Goal: Find specific page/section: Find specific page/section

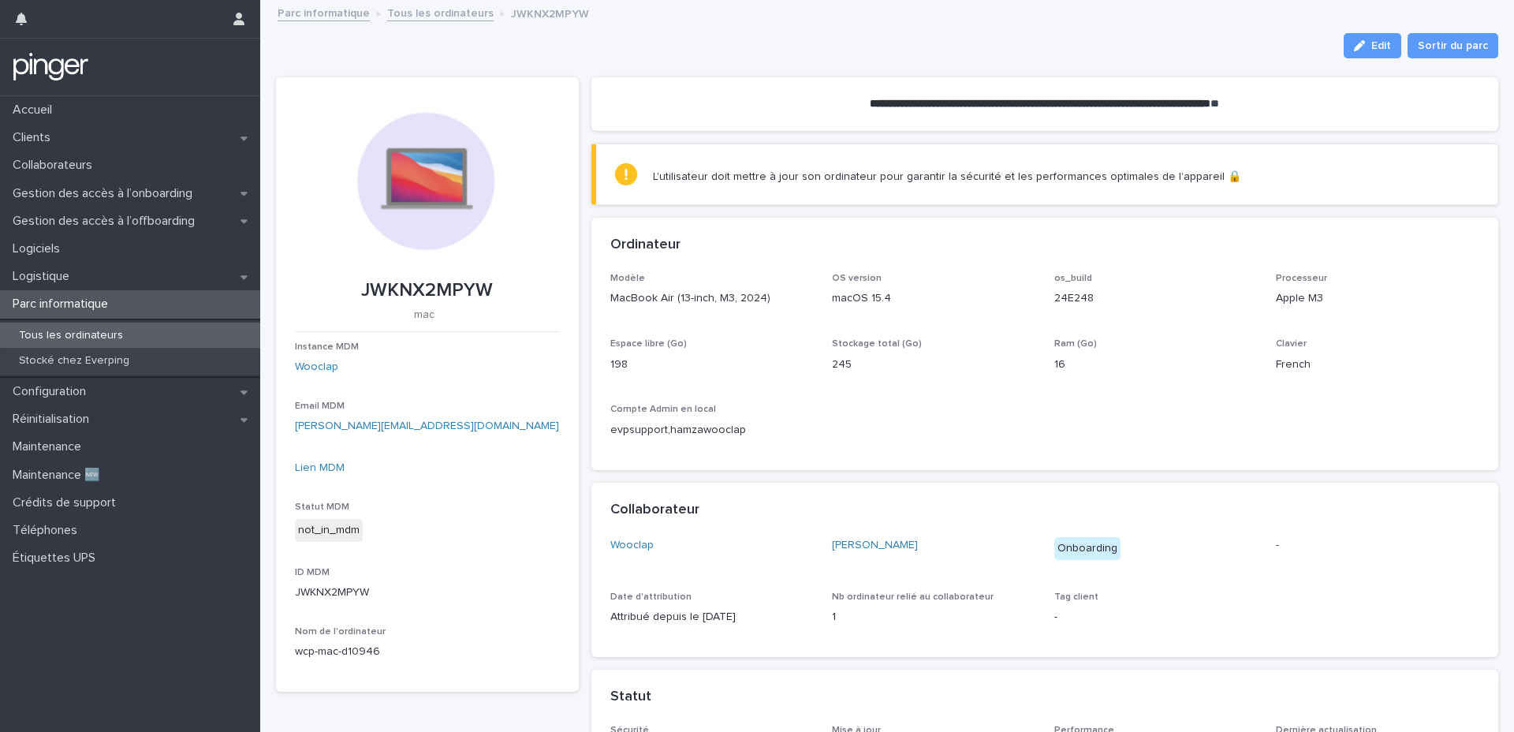
drag, startPoint x: 1074, startPoint y: 364, endPoint x: 1037, endPoint y: 360, distance: 36.5
click at [1037, 360] on div "Modèle MacBook Air (13-inch, M3, 2024) OS version macOS 15.4 os_build 24E248 Pr…" at bounding box center [1044, 362] width 869 height 178
drag, startPoint x: 942, startPoint y: 255, endPoint x: 914, endPoint y: 254, distance: 27.6
click at [914, 254] on div "Ordinateur" at bounding box center [1044, 245] width 907 height 55
drag, startPoint x: 919, startPoint y: 238, endPoint x: 885, endPoint y: 233, distance: 34.3
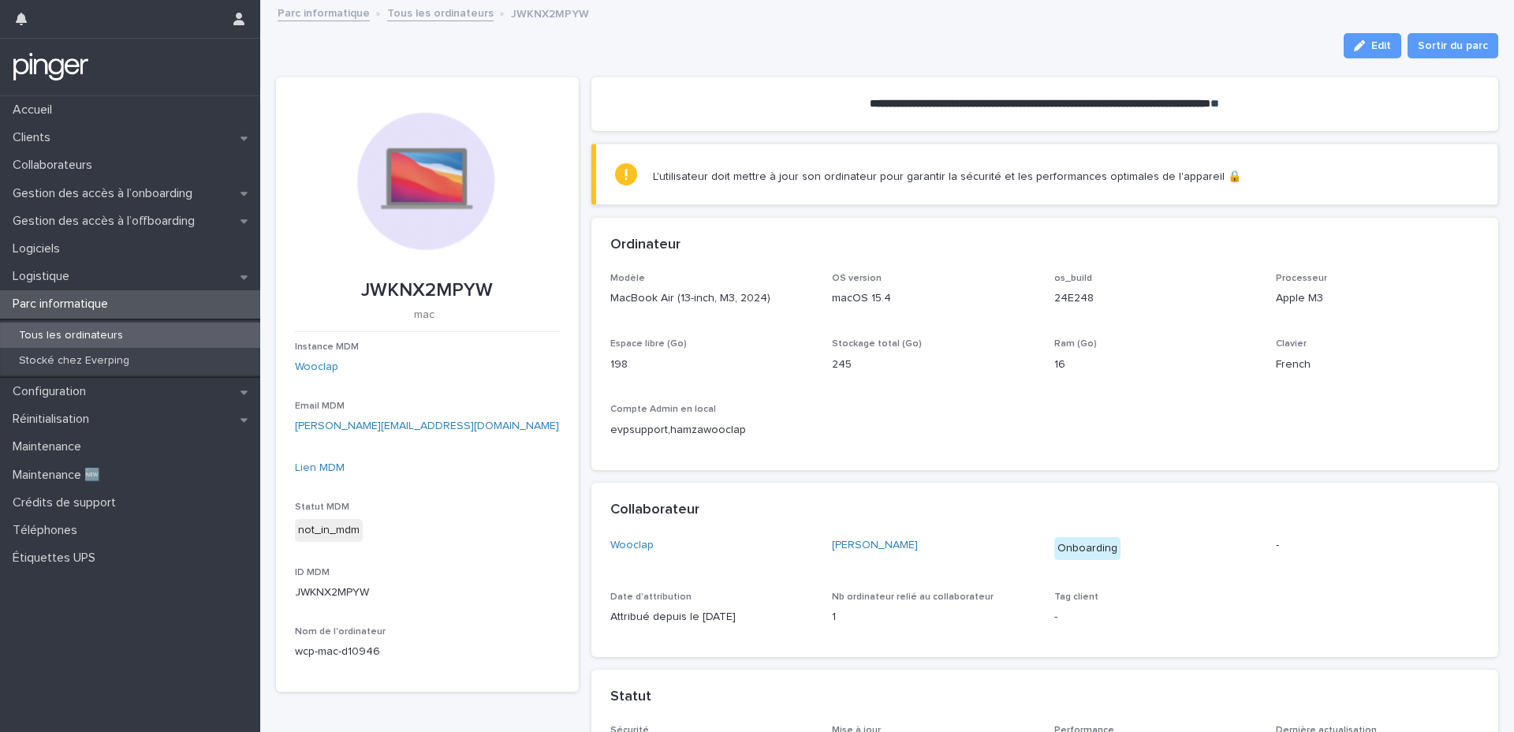
click at [885, 233] on div "Ordinateur" at bounding box center [1044, 245] width 907 height 55
drag, startPoint x: 936, startPoint y: 225, endPoint x: 890, endPoint y: 227, distance: 46.5
click at [890, 227] on div "Ordinateur" at bounding box center [1044, 245] width 907 height 55
drag, startPoint x: 916, startPoint y: 251, endPoint x: 865, endPoint y: 244, distance: 51.7
click at [777, 186] on section "L'utilisateur doit mettre à jour son ordinateur pour garantir la sécurité et le…" at bounding box center [1044, 174] width 907 height 62
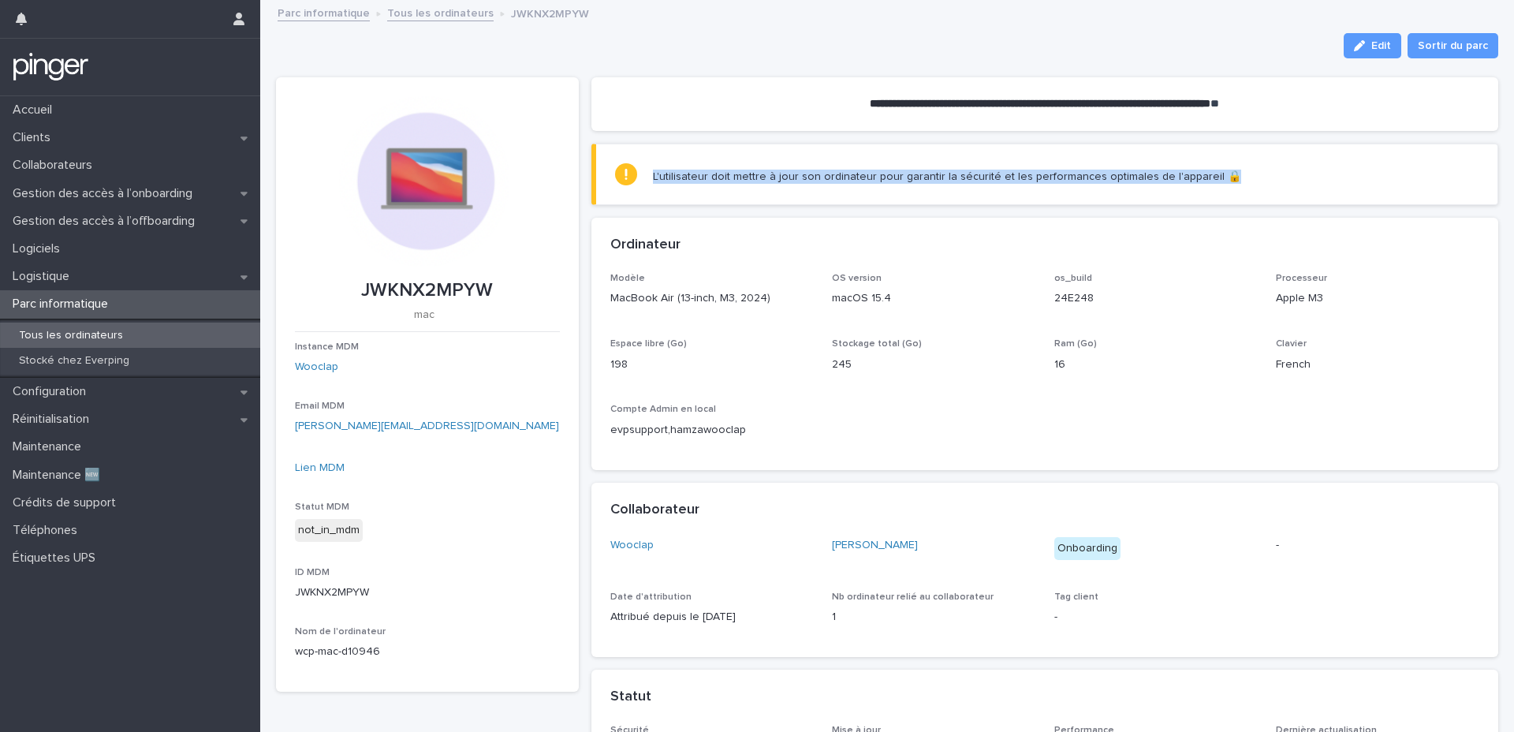
drag, startPoint x: 709, startPoint y: 176, endPoint x: 1238, endPoint y: 176, distance: 529.7
click at [1238, 176] on div "L'utilisateur doit mettre à jour son ordinateur pour garantir la sécurité et le…" at bounding box center [1047, 174] width 864 height 23
click at [1255, 174] on div "L'utilisateur doit mettre à jour son ordinateur pour garantir la sécurité et le…" at bounding box center [1047, 174] width 864 height 23
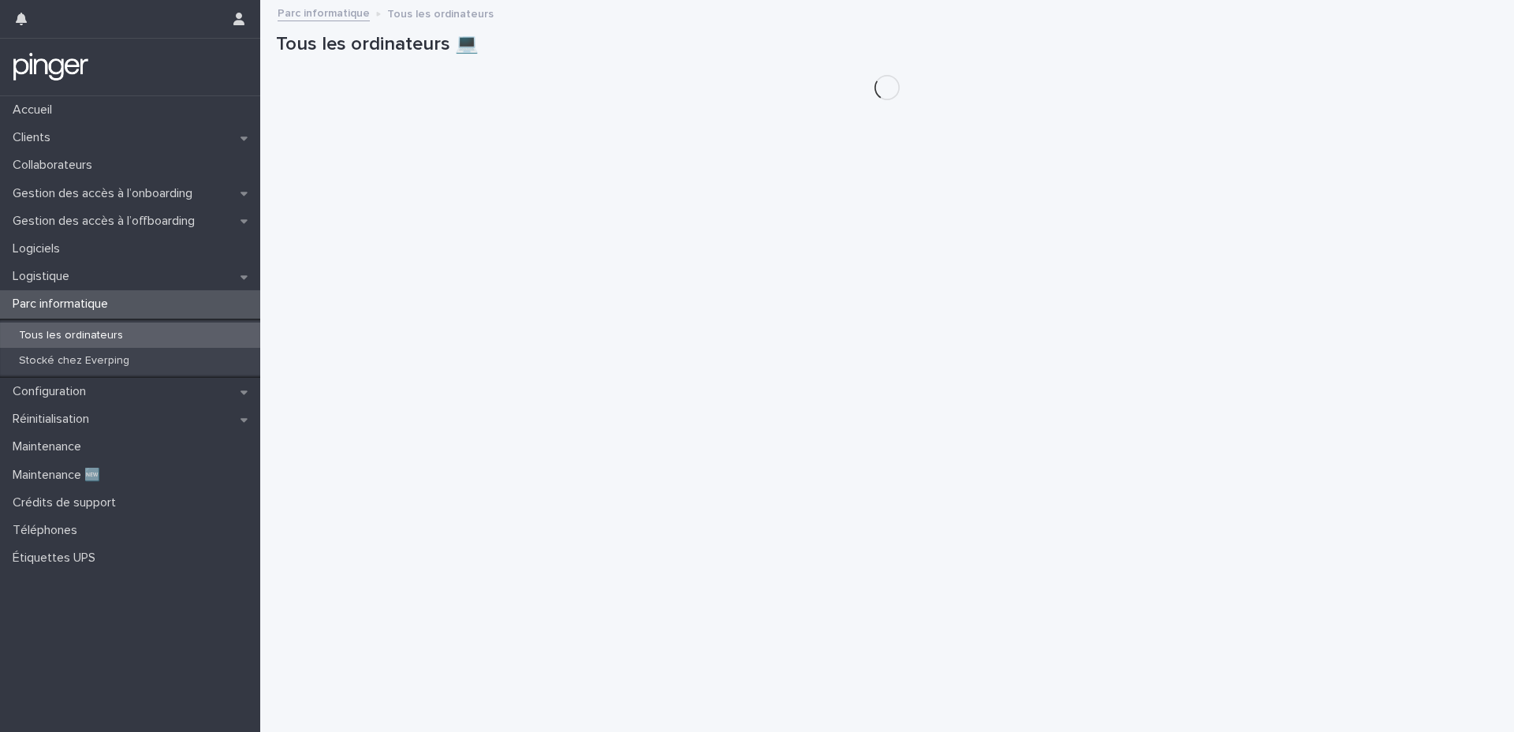
drag, startPoint x: 868, startPoint y: 167, endPoint x: 834, endPoint y: 156, distance: 35.6
click at [867, 168] on div "Loading... Saving… Loading... Saving… Tous les ordinateurs 💻" at bounding box center [887, 347] width 1238 height 691
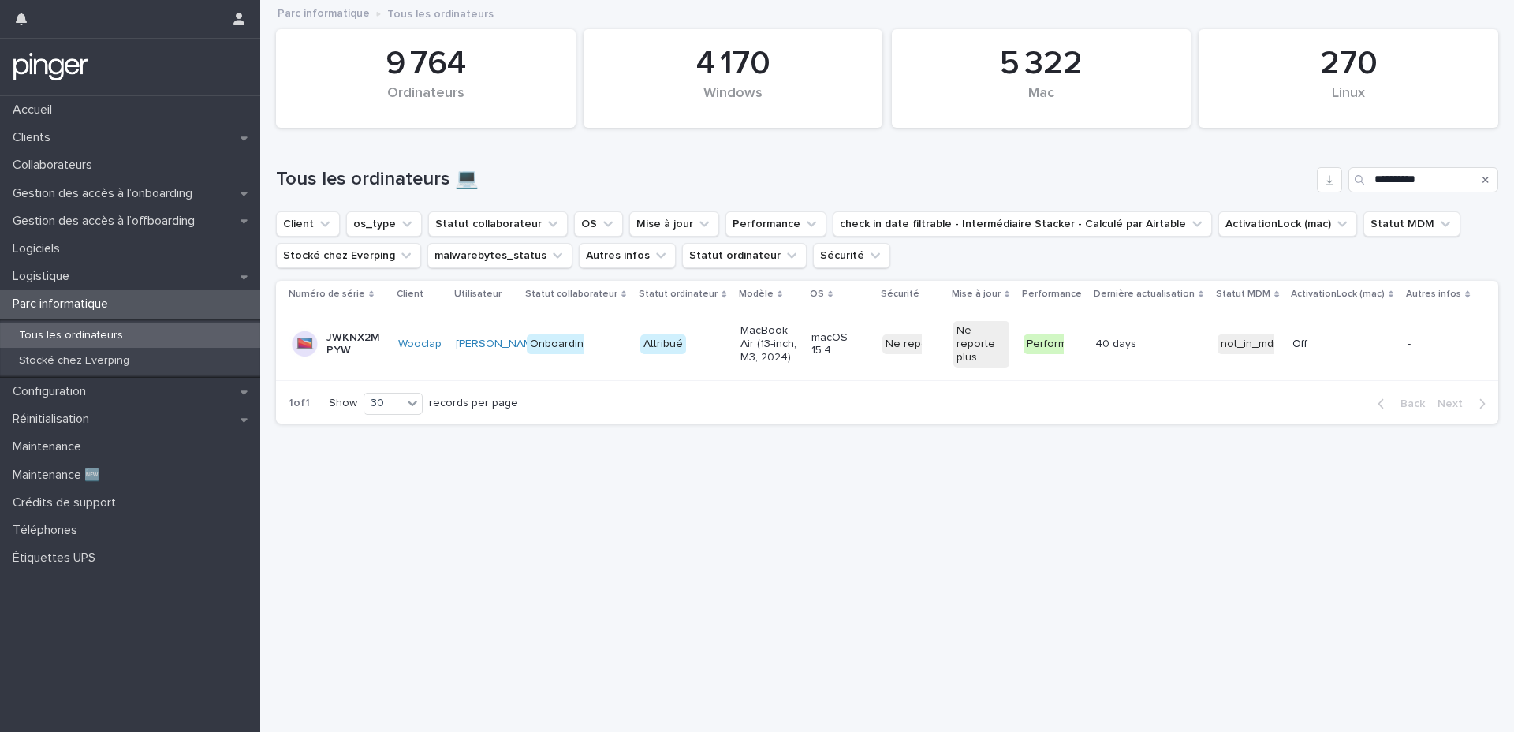
drag, startPoint x: 929, startPoint y: 170, endPoint x: 853, endPoint y: 159, distance: 76.5
click at [853, 159] on div "**********" at bounding box center [887, 174] width 1222 height 76
click at [860, 151] on div "**********" at bounding box center [887, 174] width 1222 height 76
drag, startPoint x: 913, startPoint y: 171, endPoint x: 888, endPoint y: 170, distance: 24.4
click at [888, 170] on h1 "Tous les ordinateurs 💻" at bounding box center [793, 179] width 1034 height 23
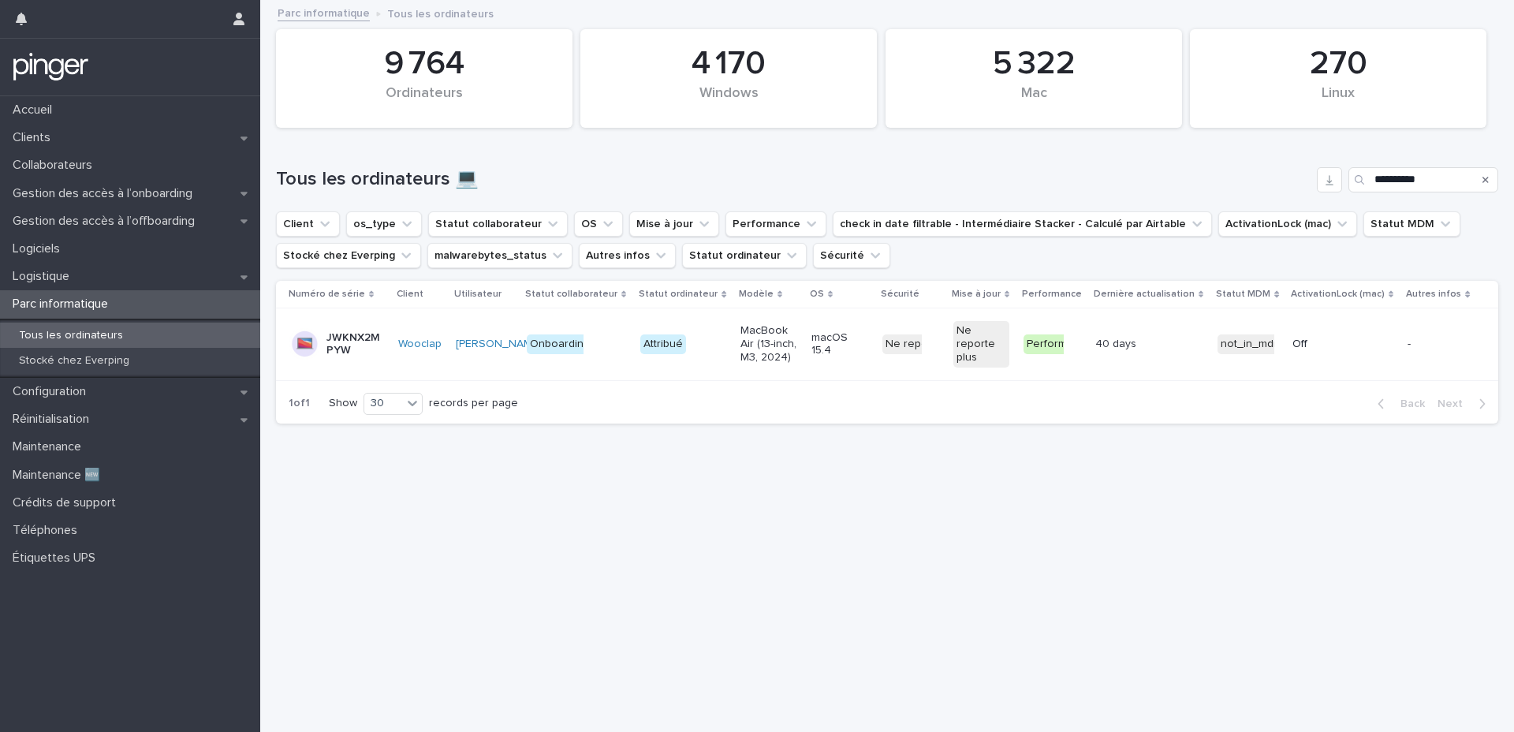
click at [1482, 179] on icon "Search" at bounding box center [1485, 179] width 6 height 9
click at [944, 167] on div "Tous les ordinateurs 💻" at bounding box center [887, 179] width 1222 height 25
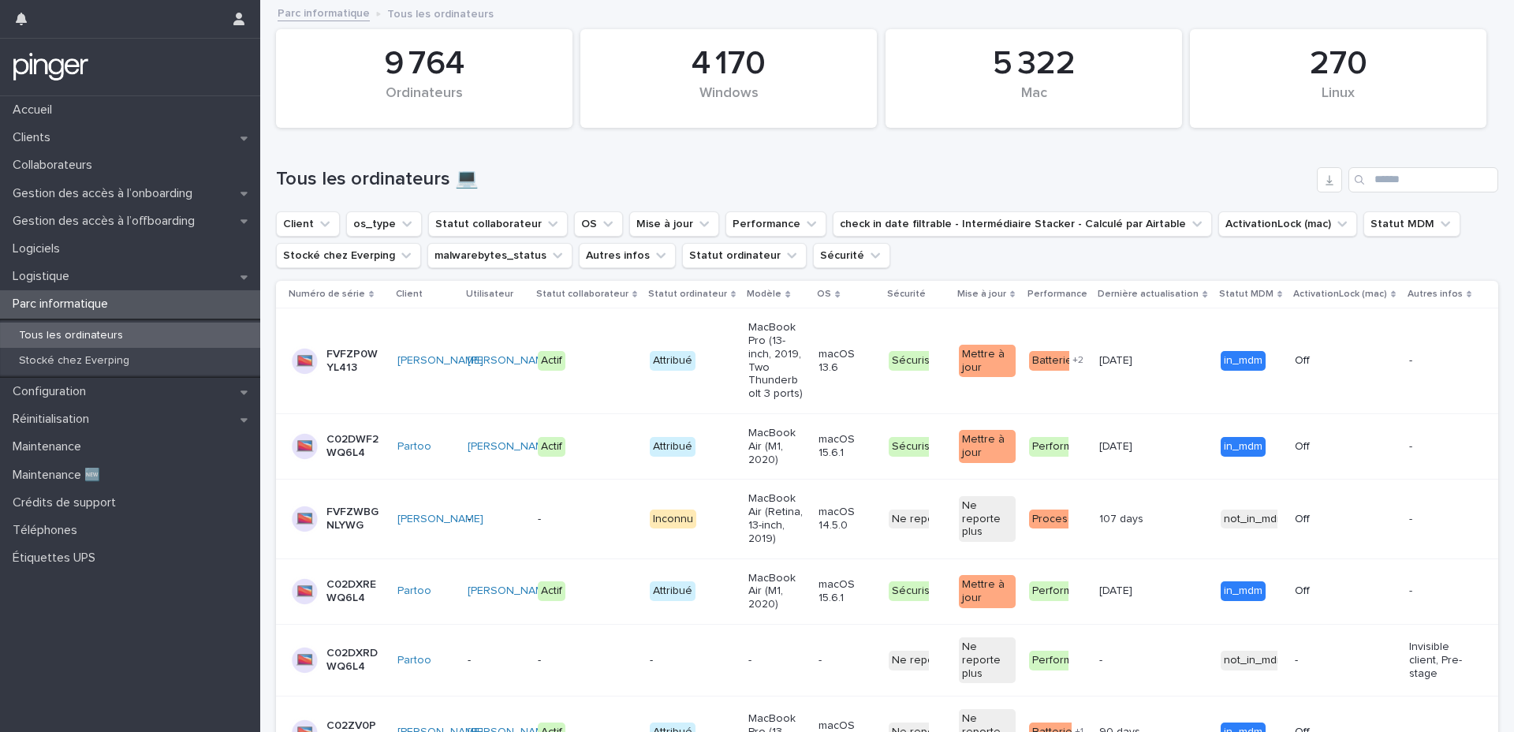
click at [963, 184] on h1 "Tous les ordinateurs 💻" at bounding box center [793, 179] width 1034 height 23
drag, startPoint x: 770, startPoint y: 160, endPoint x: 762, endPoint y: 157, distance: 8.5
click at [735, 141] on div "Tous les ordinateurs 💻" at bounding box center [887, 174] width 1222 height 76
drag, startPoint x: 947, startPoint y: 166, endPoint x: 914, endPoint y: 161, distance: 32.7
